Goal: Information Seeking & Learning: Learn about a topic

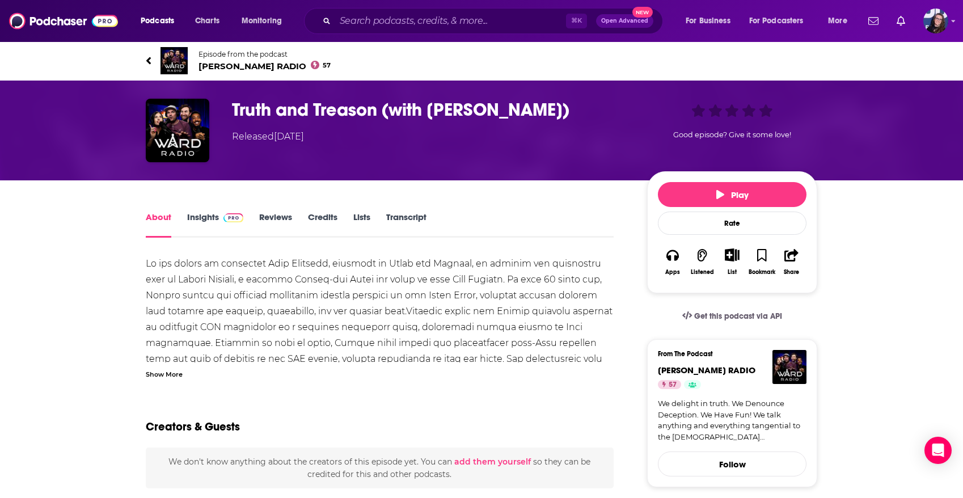
click at [675, 257] on icon "button" at bounding box center [672, 255] width 12 height 11
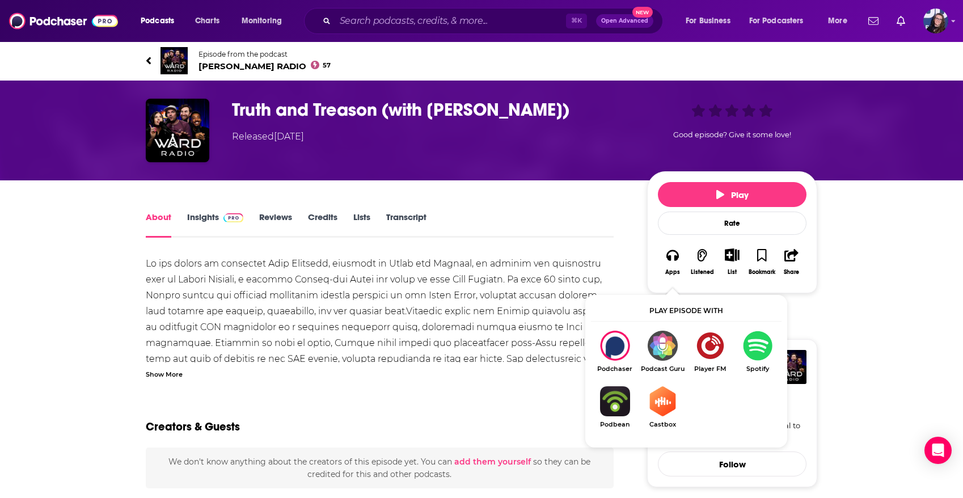
click at [759, 345] on img "Show Listen On dropdown" at bounding box center [758, 346] width 48 height 30
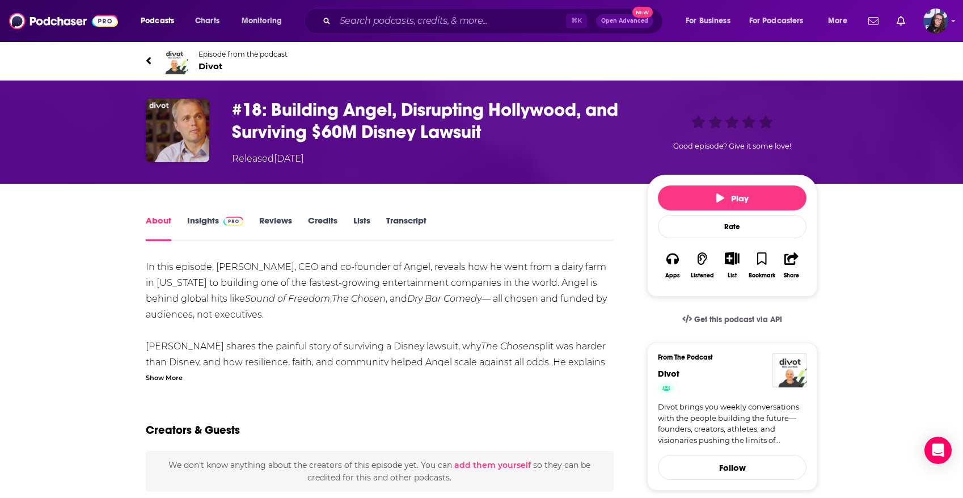
click at [168, 116] on img "#18: Building Angel, Disrupting Hollywood, and Surviving $60M Disney Lawsuit" at bounding box center [178, 131] width 64 height 64
click at [179, 128] on img "#18: Building Angel, Disrupting Hollywood, and Surviving $60M Disney Lawsuit" at bounding box center [178, 131] width 64 height 64
click at [205, 65] on span "Divot" at bounding box center [242, 66] width 89 height 11
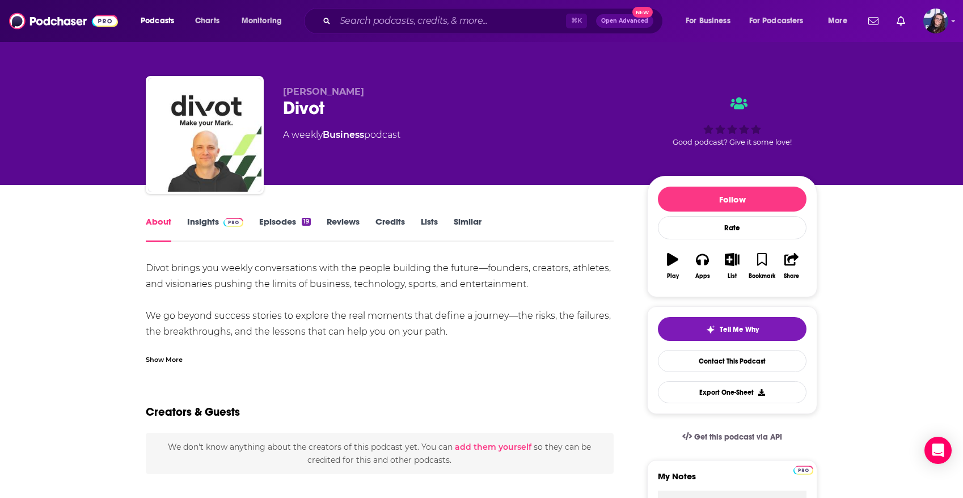
click at [206, 218] on link "Insights" at bounding box center [215, 229] width 56 height 26
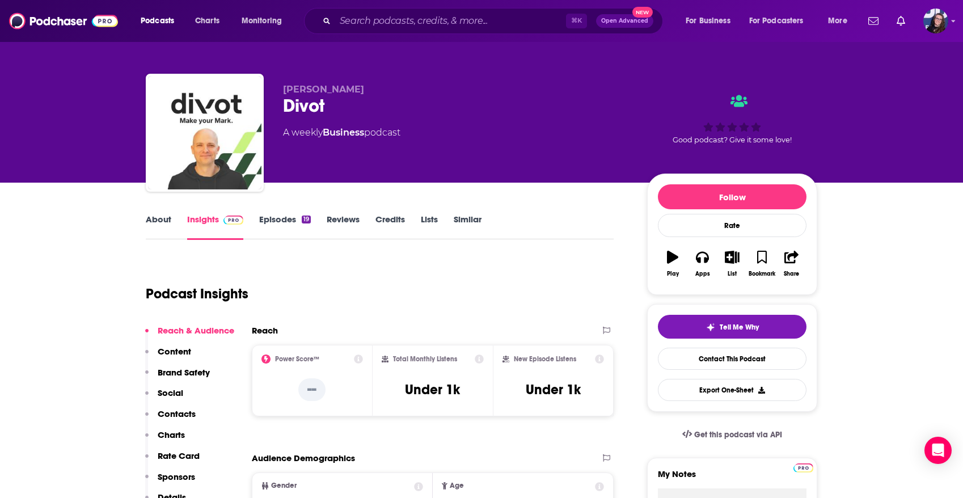
scroll to position [5, 0]
